Goal: Information Seeking & Learning: Learn about a topic

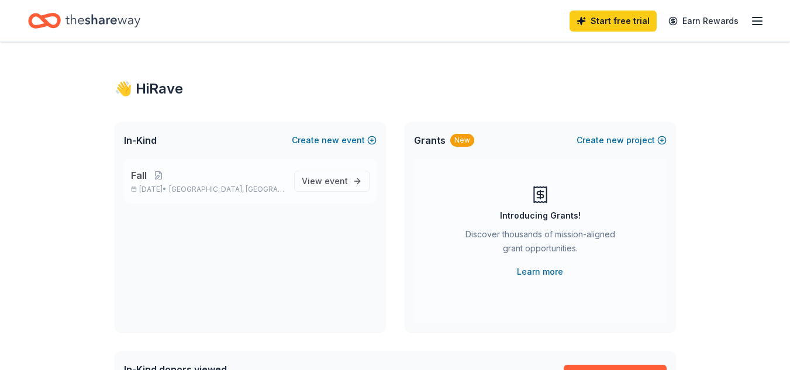
click at [171, 182] on div "Fall Nov 22, 2025 • South Windsor, CT" at bounding box center [208, 181] width 154 height 26
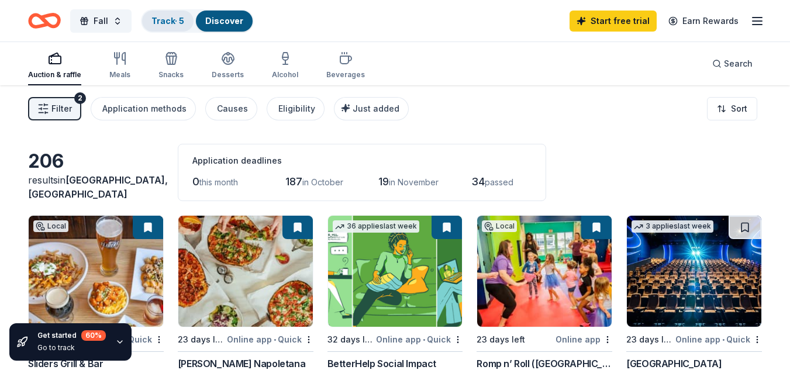
click at [164, 20] on link "Track · 5" at bounding box center [167, 21] width 33 height 10
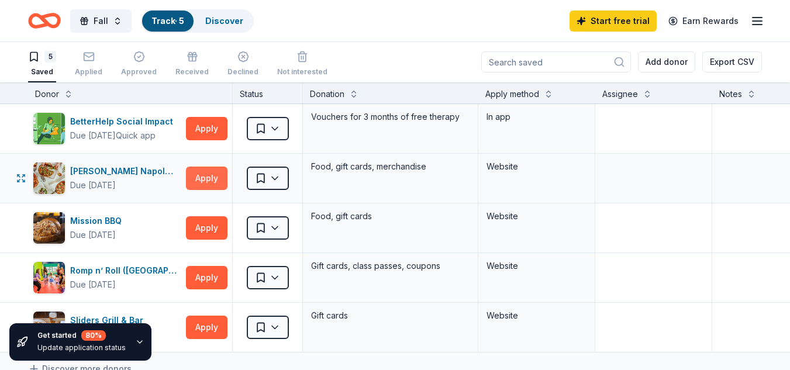
click at [215, 177] on button "Apply" at bounding box center [207, 178] width 42 height 23
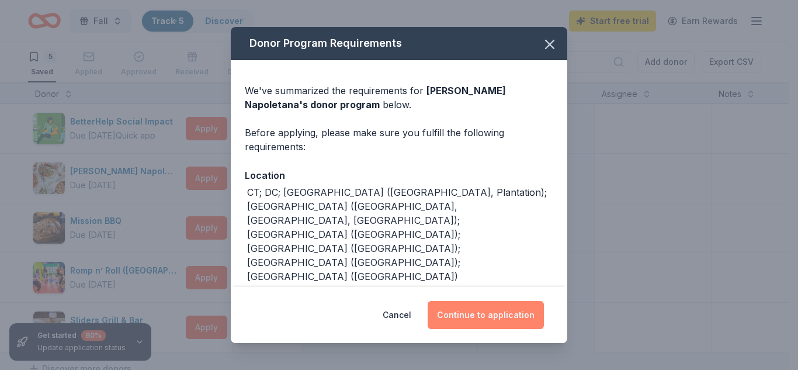
click at [510, 309] on button "Continue to application" at bounding box center [486, 315] width 116 height 28
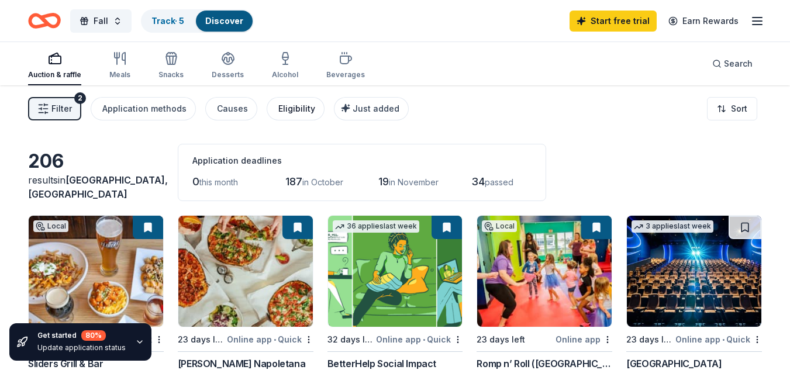
click at [281, 104] on div "Eligibility" at bounding box center [296, 109] width 37 height 14
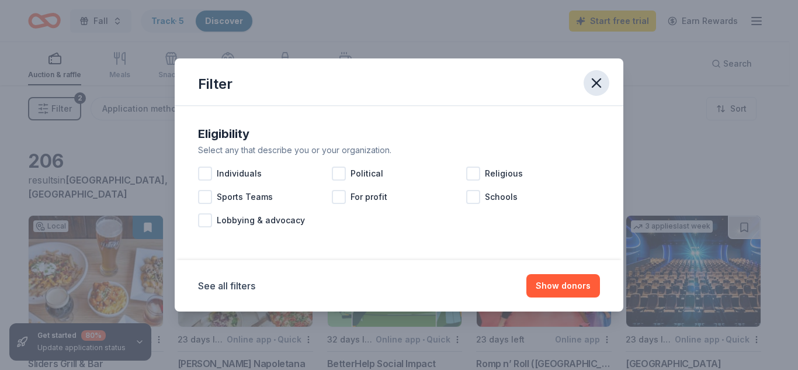
click at [592, 76] on icon "button" at bounding box center [597, 83] width 16 height 16
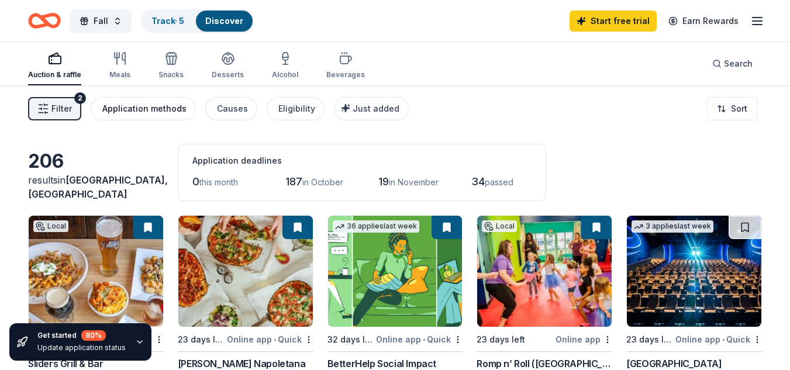
click at [149, 113] on div "Application methods" at bounding box center [144, 109] width 84 height 14
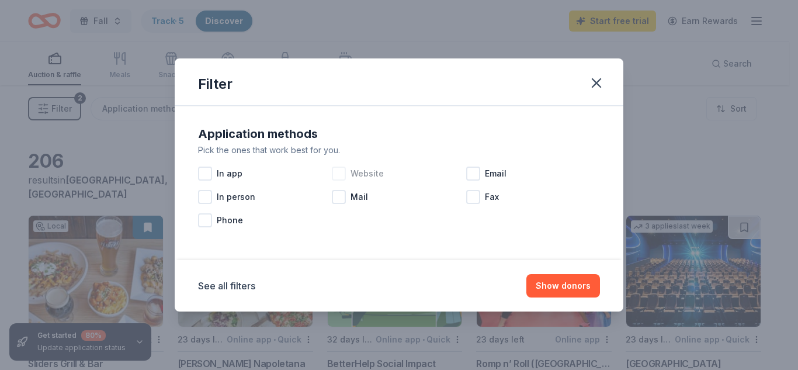
click at [338, 171] on div at bounding box center [339, 174] width 14 height 14
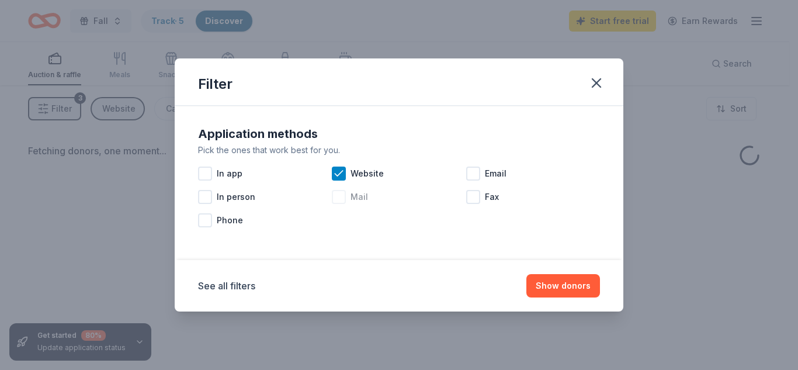
click at [343, 198] on div at bounding box center [339, 197] width 14 height 14
click at [583, 290] on button "Show donors" at bounding box center [564, 285] width 74 height 23
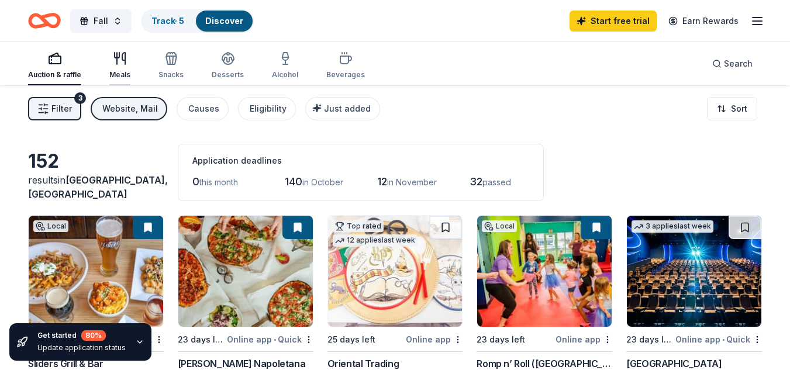
click at [117, 58] on icon "button" at bounding box center [117, 59] width 0 height 12
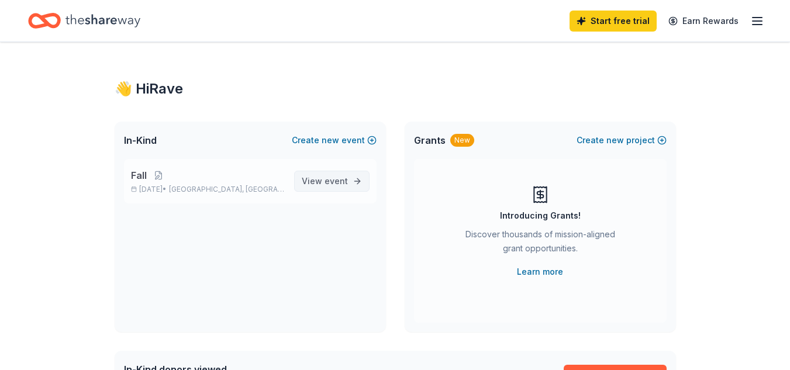
click at [328, 182] on span "event" at bounding box center [335, 181] width 23 height 10
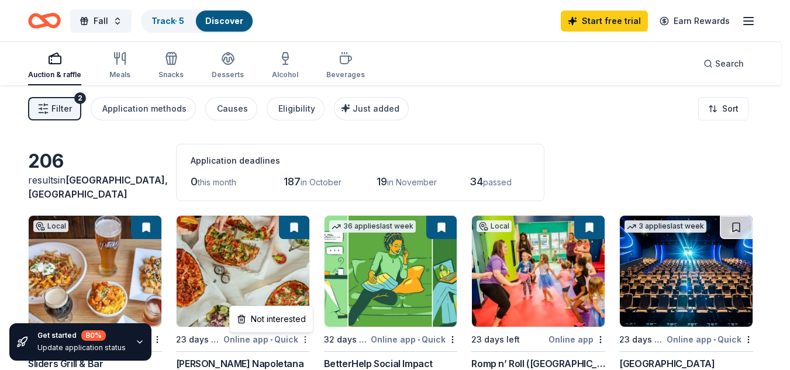
click at [309, 340] on html "Fall Track · 5 Discover Start free trial Earn Rewards Auction & raffle Meals Sn…" at bounding box center [395, 185] width 790 height 370
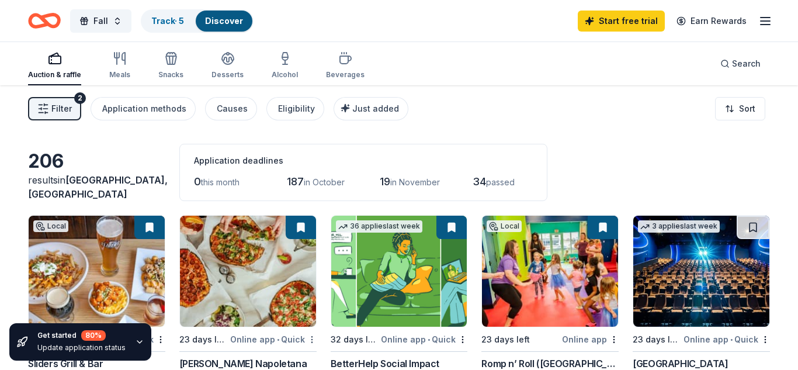
click at [309, 340] on html "Fall Track · 5 Discover Start free trial Earn Rewards Auction & raffle Meals Sn…" at bounding box center [399, 185] width 798 height 370
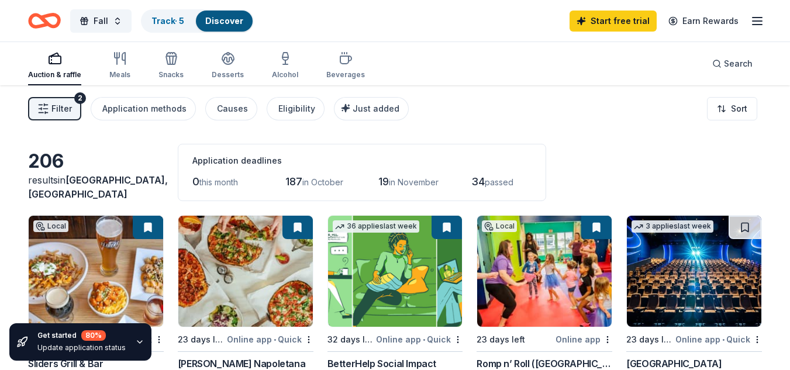
click at [264, 291] on img at bounding box center [245, 271] width 134 height 111
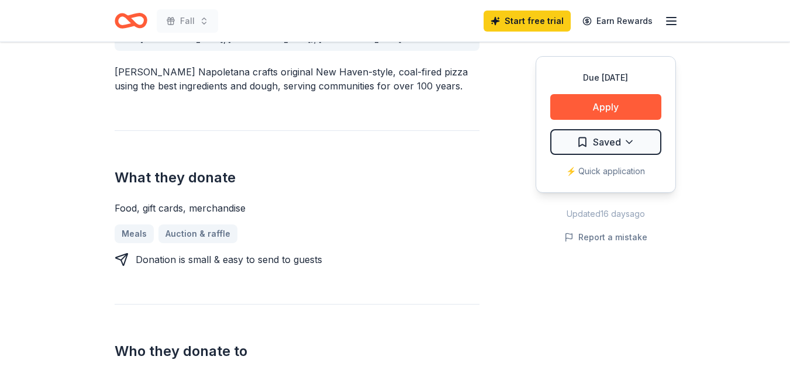
scroll to position [513, 0]
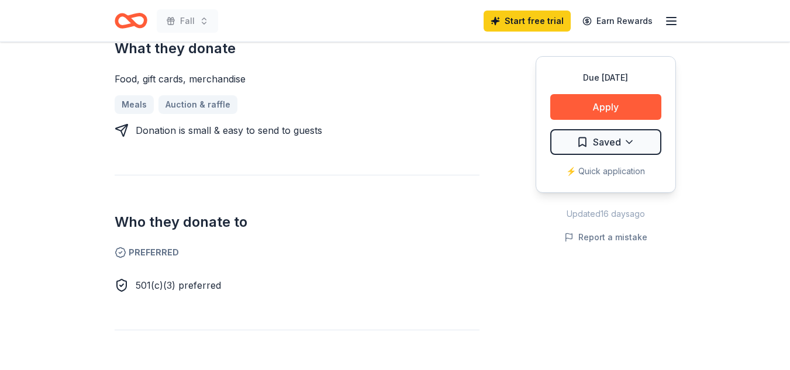
drag, startPoint x: 781, startPoint y: 170, endPoint x: 780, endPoint y: 204, distance: 33.9
click at [780, 204] on div "Due [DATE] Share [PERSON_NAME] Napoletana New Share Donating in [GEOGRAPHIC_DAT…" at bounding box center [395, 243] width 790 height 1428
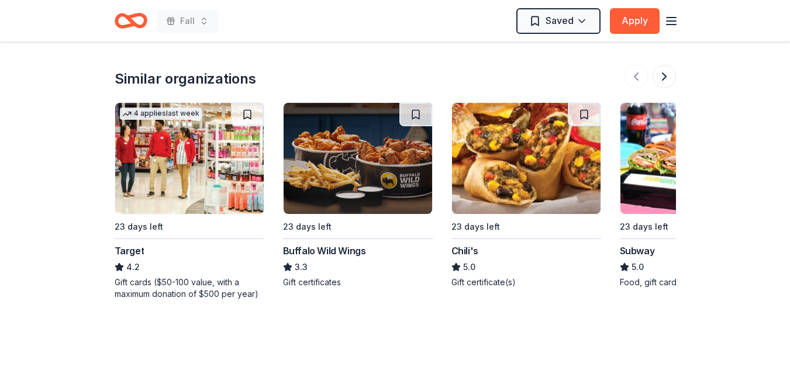
scroll to position [1126, 0]
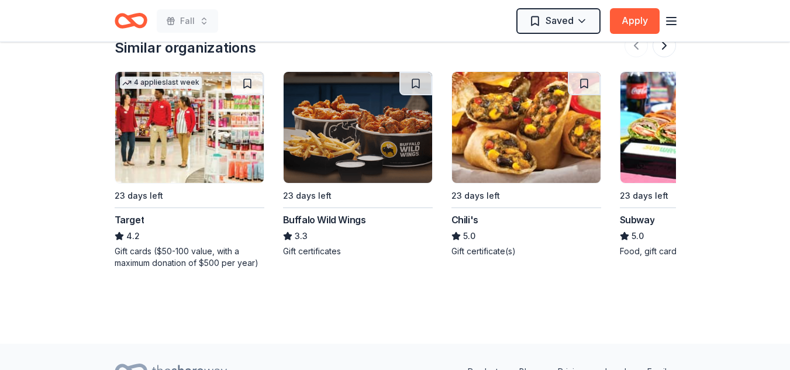
click at [641, 137] on img at bounding box center [694, 127] width 148 height 111
click at [331, 135] on img at bounding box center [358, 127] width 148 height 111
